Goal: Task Accomplishment & Management: Manage account settings

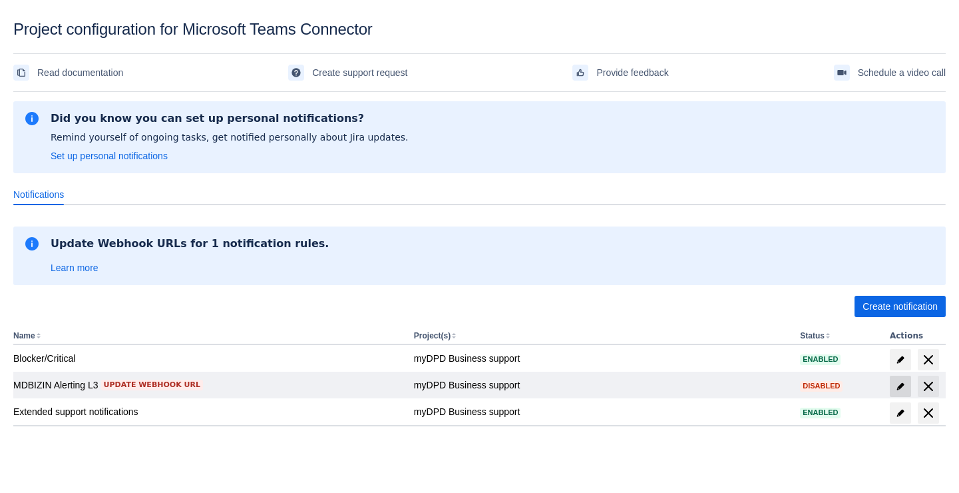
click at [899, 387] on span "edit" at bounding box center [900, 386] width 11 height 11
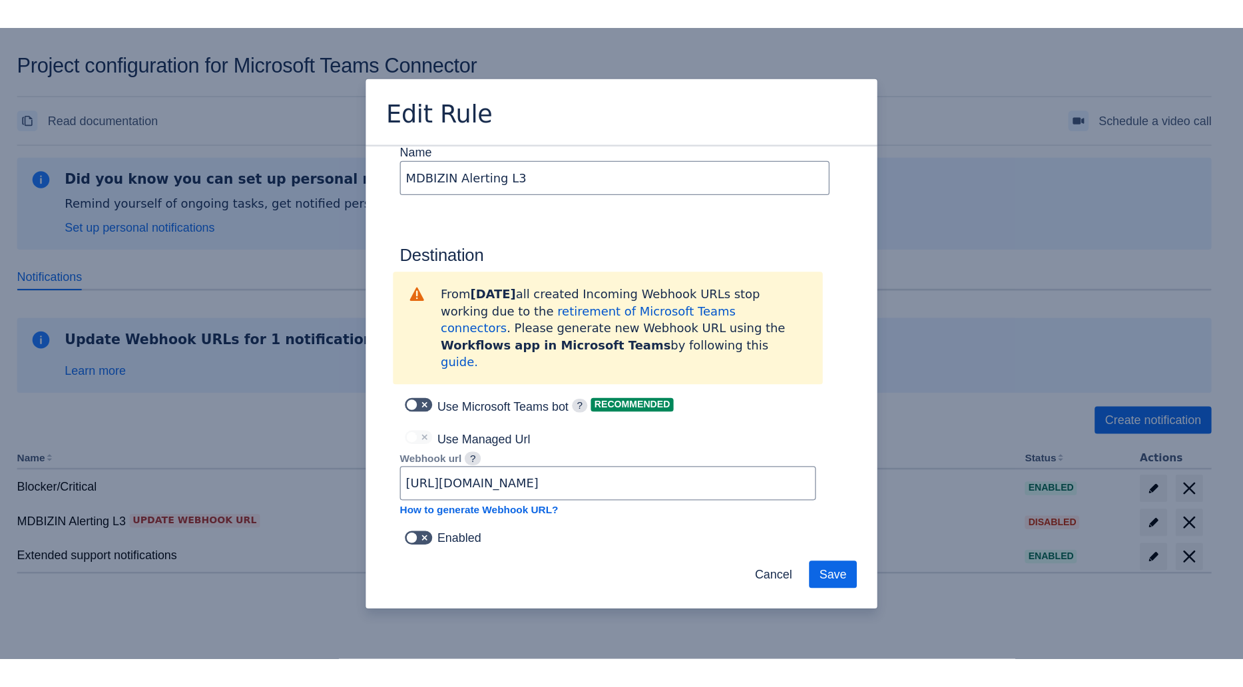
scroll to position [741, 0]
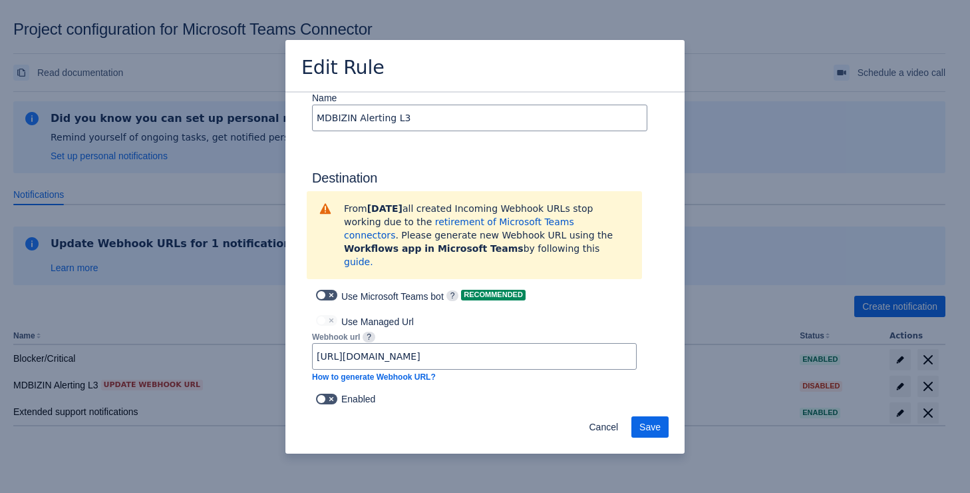
click at [596, 280] on div "Use Microsoft Teams bot ? Recommended" at bounding box center [474, 295] width 325 height 32
click at [594, 431] on span "Cancel" at bounding box center [603, 426] width 29 height 21
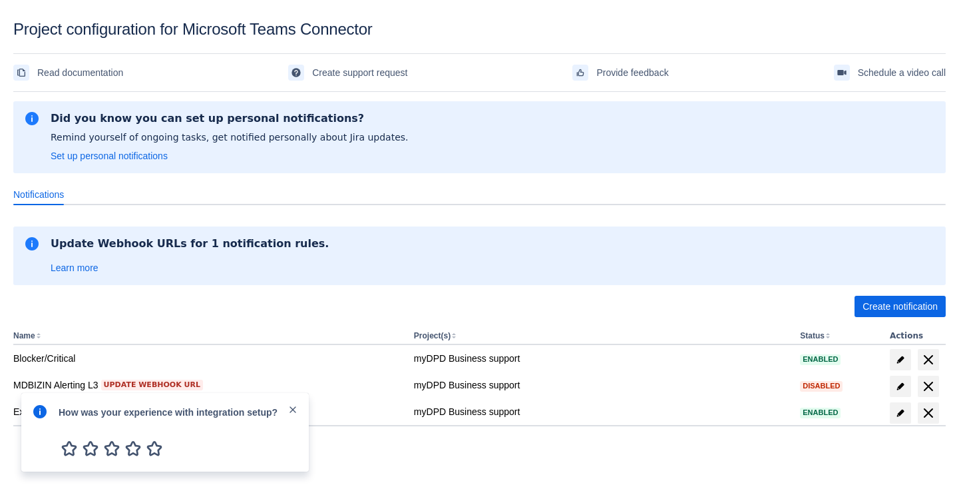
click at [292, 410] on span "close" at bounding box center [293, 409] width 11 height 11
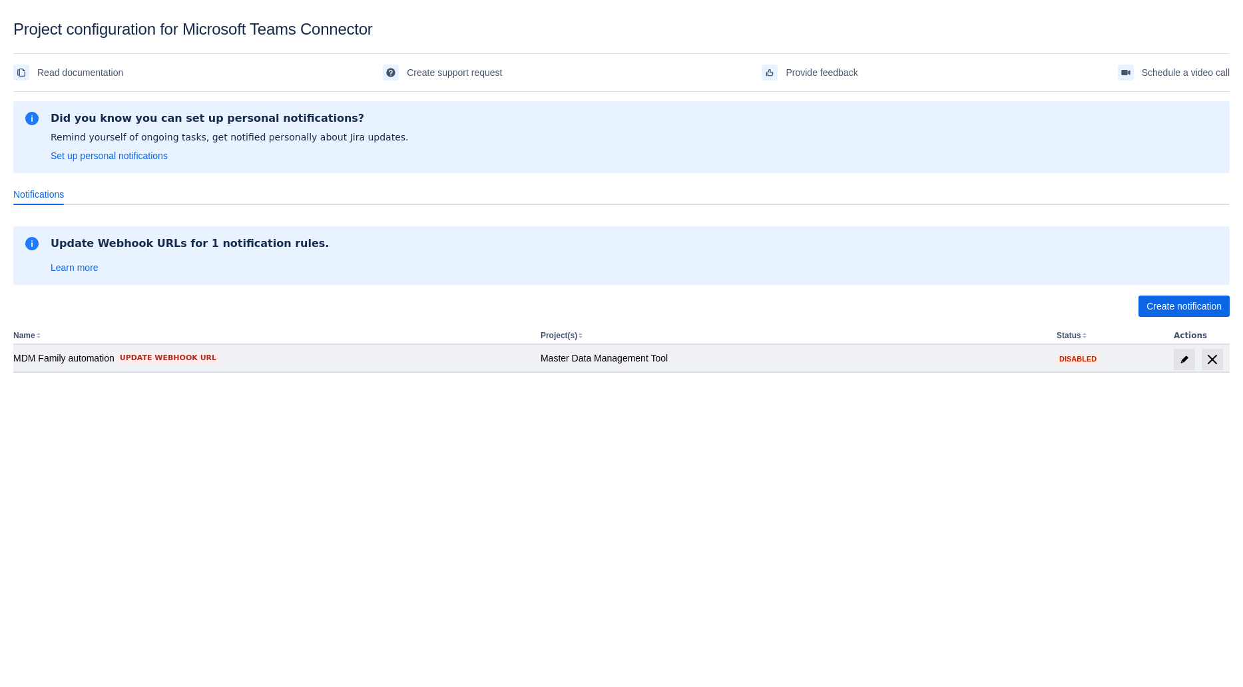
click at [61, 356] on div "MDM Family automation Update webhook URL" at bounding box center [271, 357] width 516 height 13
click at [1183, 358] on span "edit" at bounding box center [1184, 359] width 11 height 11
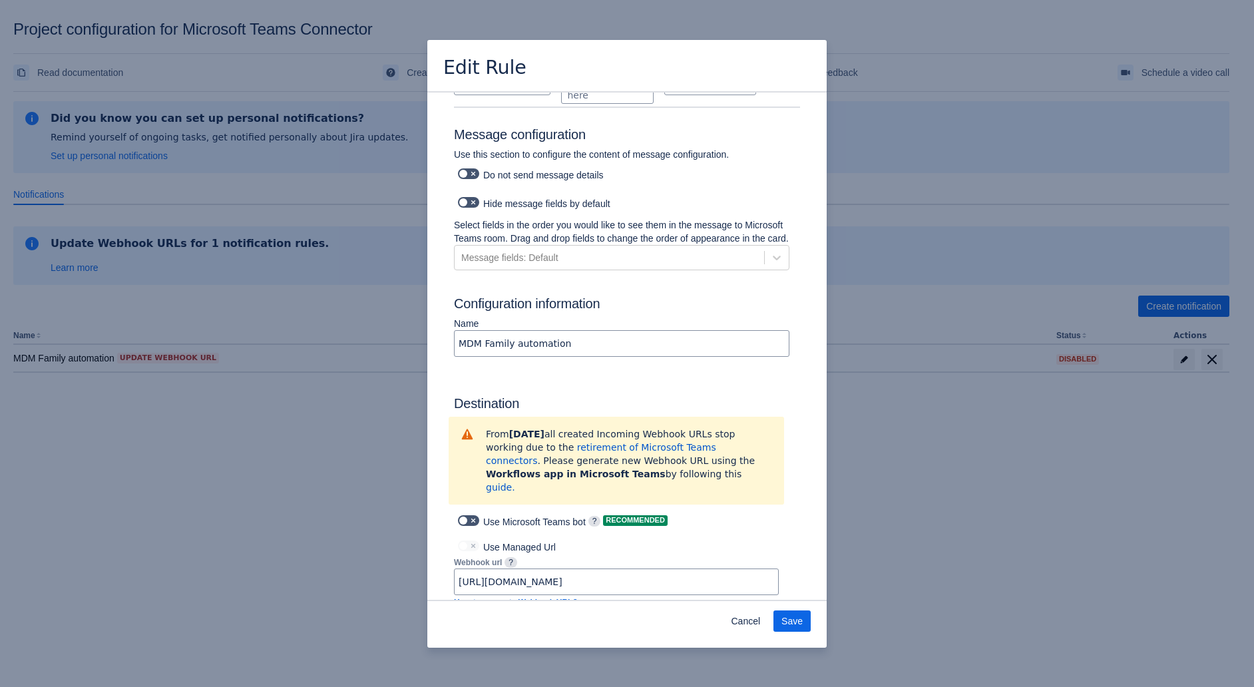
scroll to position [542, 0]
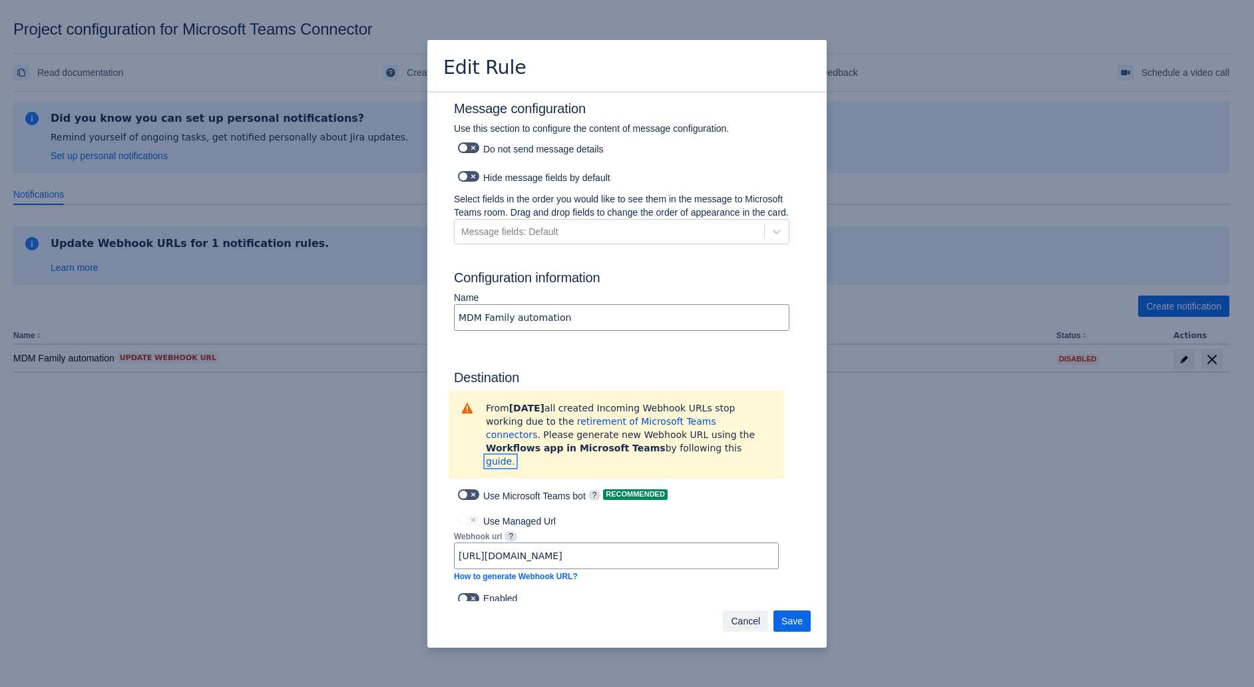
click at [752, 615] on span "Cancel" at bounding box center [745, 620] width 29 height 21
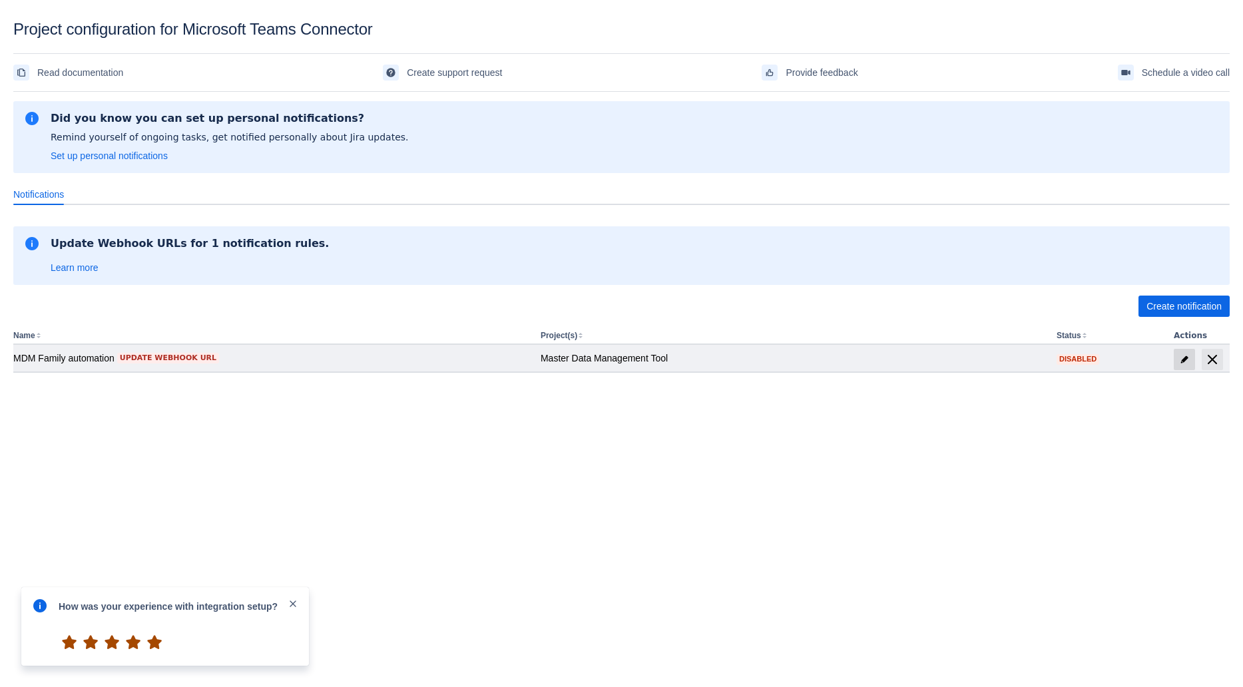
click at [1181, 354] on span "edit" at bounding box center [1184, 359] width 11 height 11
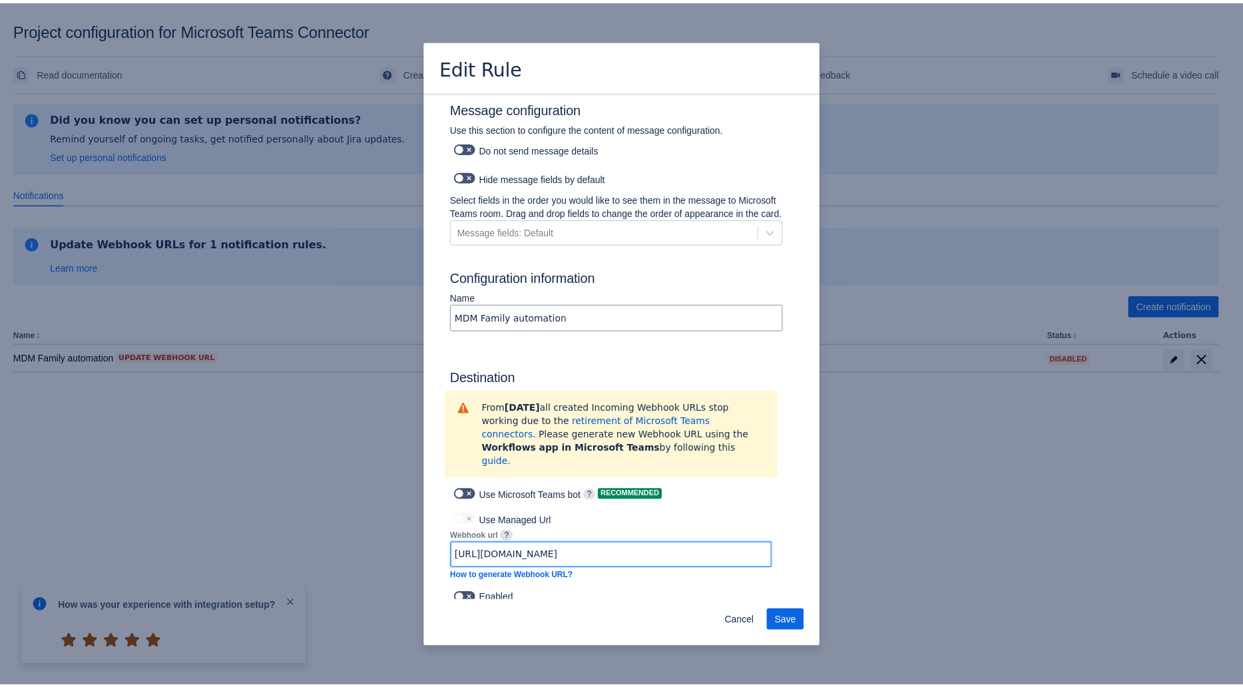
scroll to position [0, 0]
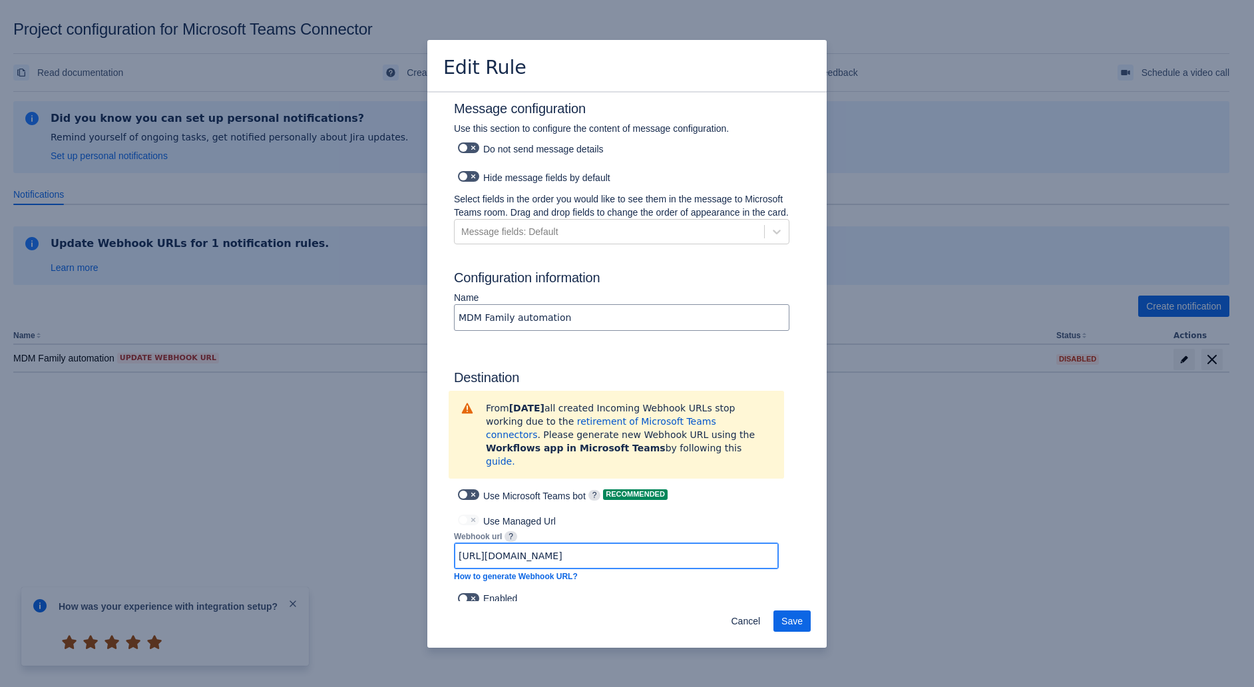
drag, startPoint x: 728, startPoint y: 555, endPoint x: 453, endPoint y: 542, distance: 275.2
click at [454, 542] on div "https://geopostgroup.webhook.office.com/webhookb2/6aab9b94-f7af-4990-b98d-e6998…" at bounding box center [616, 555] width 325 height 27
click at [643, 592] on div "Enabled" at bounding box center [627, 598] width 346 height 19
click at [517, 514] on div "Use Managed Url" at bounding box center [616, 519] width 325 height 19
click at [757, 623] on span "Cancel" at bounding box center [745, 620] width 29 height 21
